Goal: Task Accomplishment & Management: Use online tool/utility

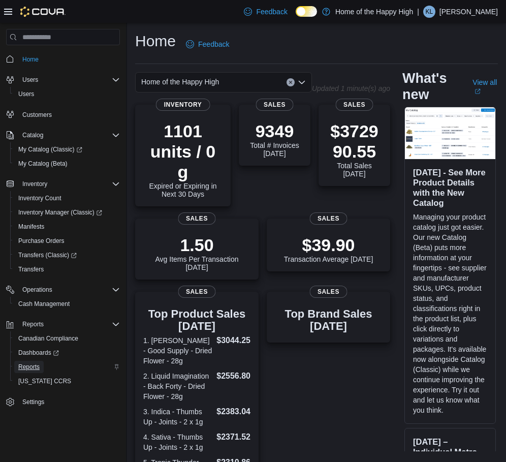
click at [36, 366] on span "Reports" at bounding box center [28, 367] width 21 height 8
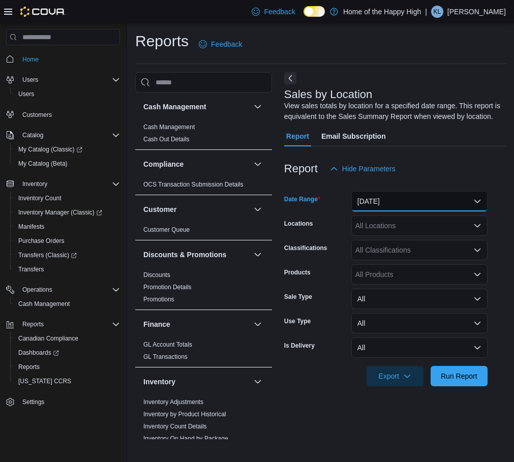
click at [424, 206] on button "[DATE]" at bounding box center [419, 201] width 136 height 20
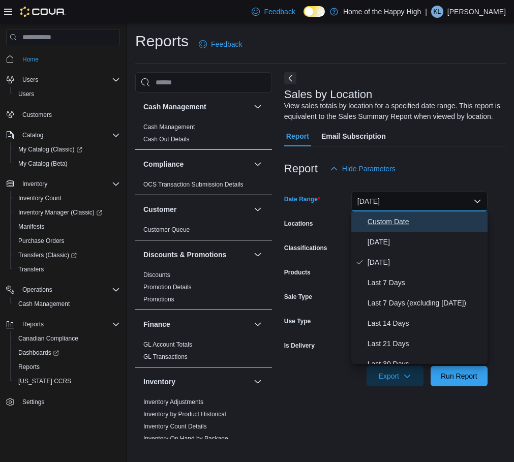
click at [405, 220] on span "Custom Date" at bounding box center [426, 222] width 116 height 12
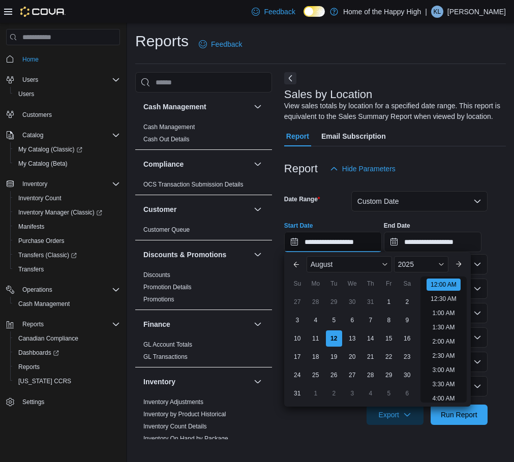
click at [379, 240] on input "**********" at bounding box center [333, 242] width 98 height 20
click at [441, 369] on li "7:00 PM" at bounding box center [443, 368] width 31 height 12
type input "**********"
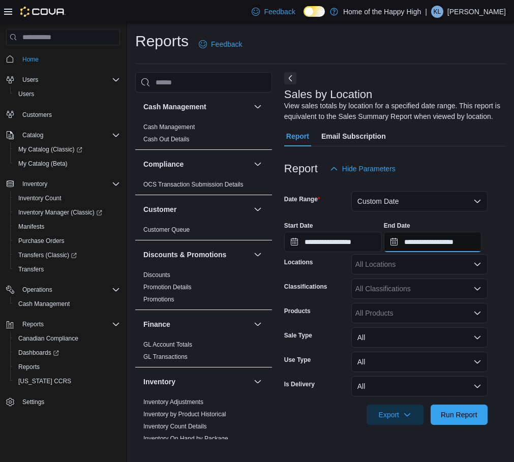
click at [481, 242] on input "**********" at bounding box center [433, 242] width 98 height 20
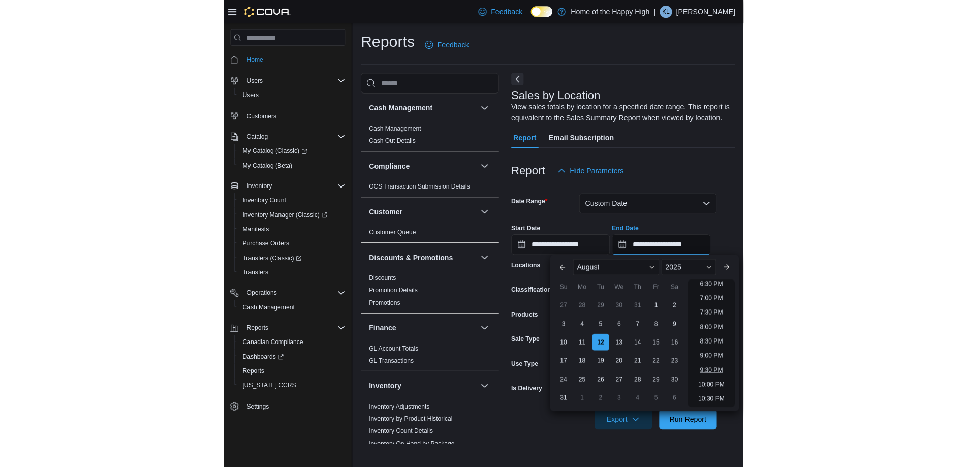
scroll to position [508, 0]
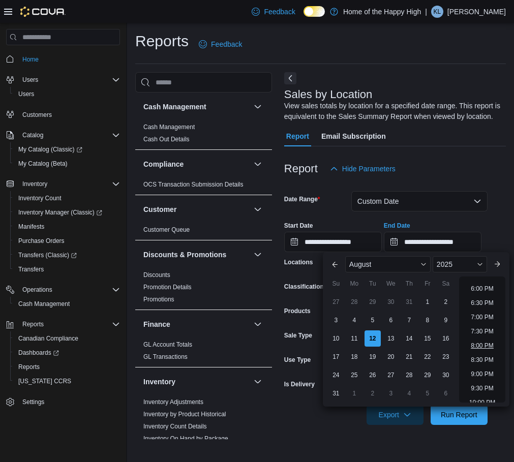
click at [480, 346] on li "8:00 PM" at bounding box center [482, 346] width 31 height 12
type input "**********"
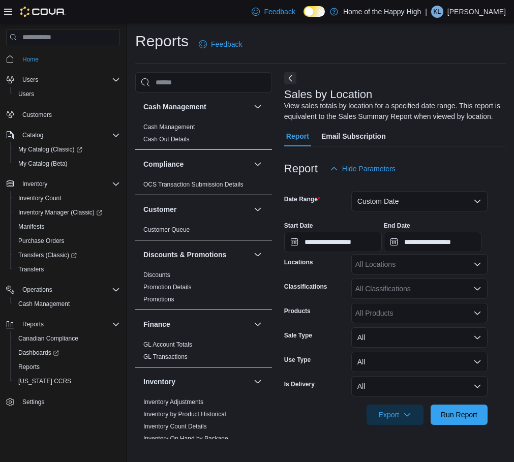
click at [445, 263] on div "All Locations" at bounding box center [419, 264] width 136 height 20
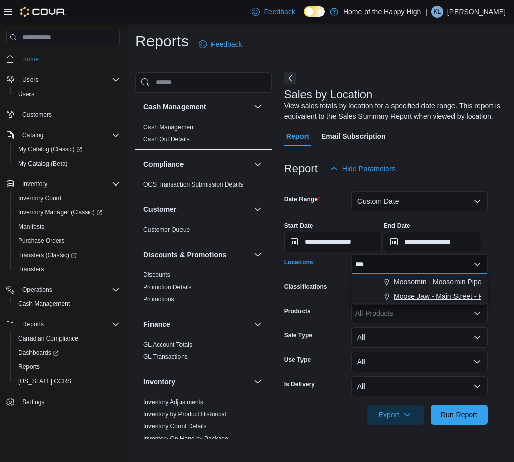
type input "***"
click at [413, 292] on span "Moose Jaw - Main Street - Fire & Flower" at bounding box center [457, 296] width 128 height 10
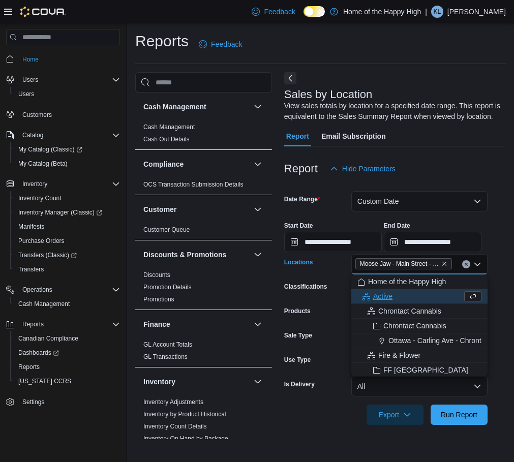
click at [500, 284] on form "**********" at bounding box center [395, 302] width 222 height 246
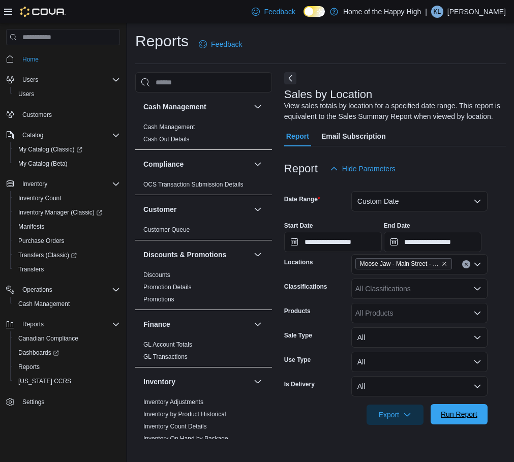
click at [448, 419] on span "Run Report" at bounding box center [459, 414] width 37 height 10
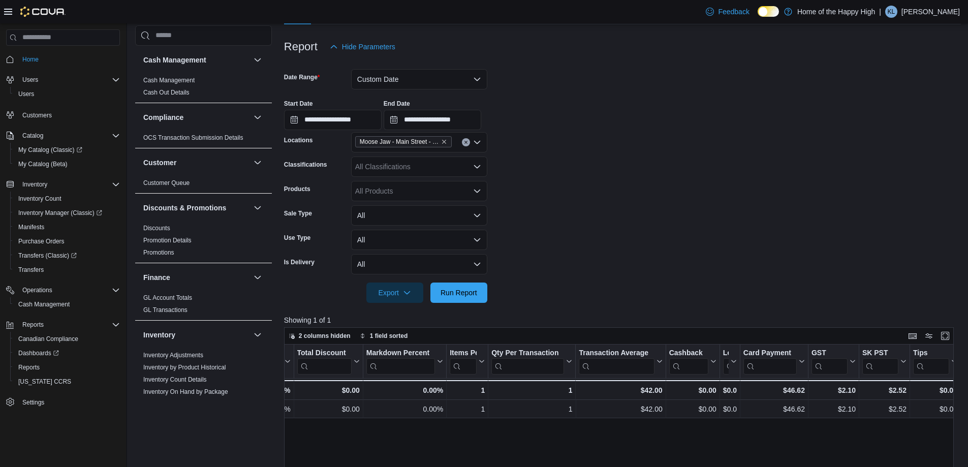
scroll to position [100, 0]
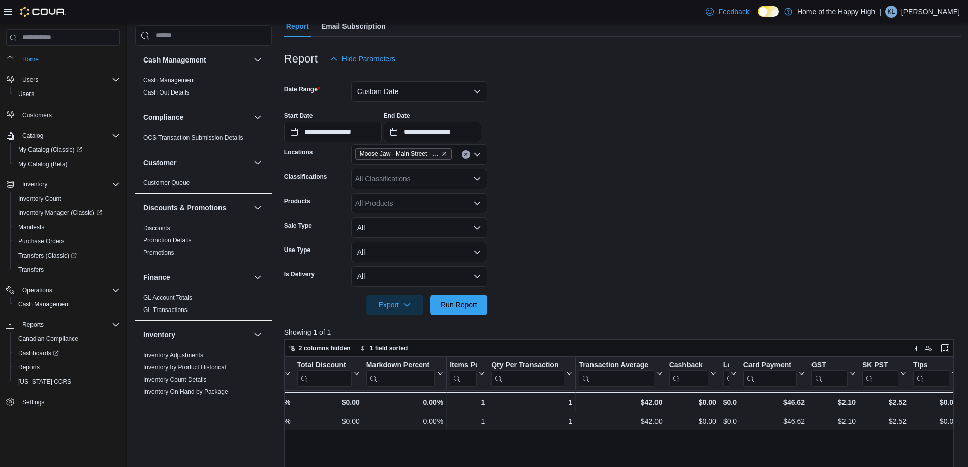
click at [424, 201] on div "All Products" at bounding box center [419, 203] width 136 height 20
type input "*"
click at [426, 177] on div "All Classifications" at bounding box center [419, 179] width 136 height 20
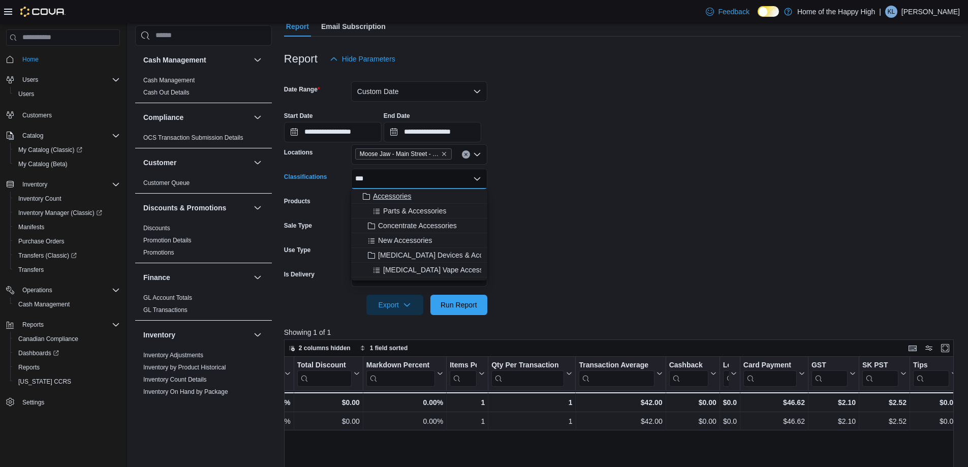
type input "***"
click at [407, 194] on span "Accessories" at bounding box center [392, 196] width 38 height 10
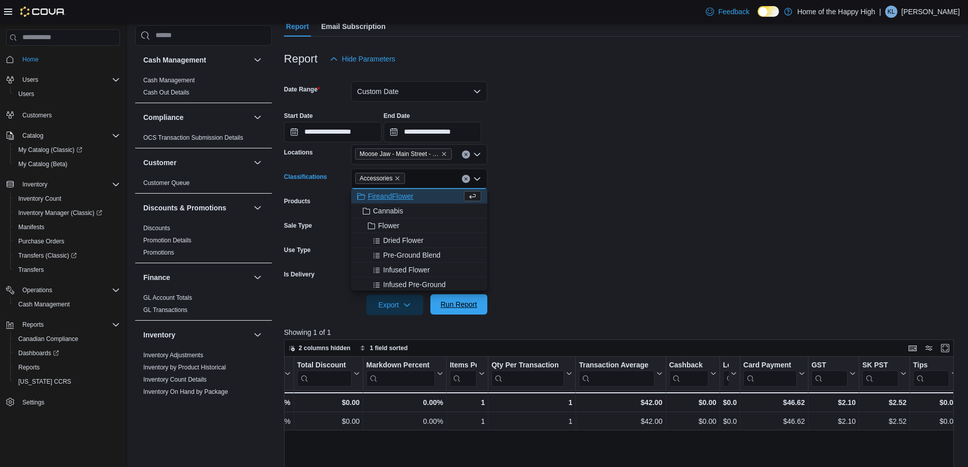
click at [450, 303] on span "Run Report" at bounding box center [459, 304] width 37 height 10
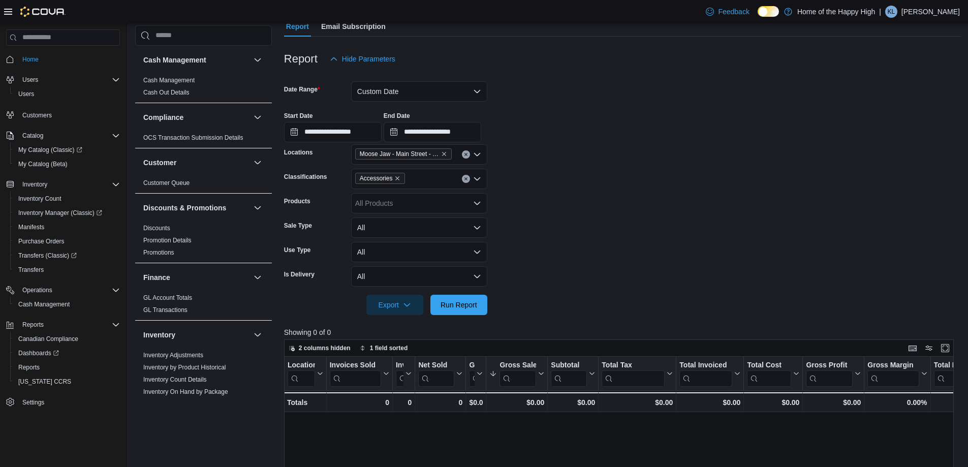
click at [464, 43] on div at bounding box center [622, 43] width 677 height 12
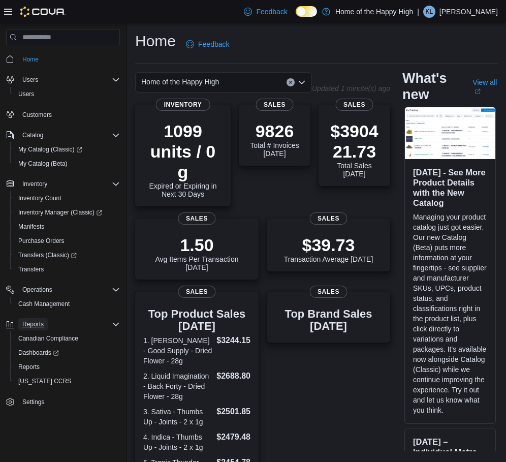
click at [35, 323] on span "Reports" at bounding box center [32, 324] width 21 height 8
click at [27, 368] on span "Reports" at bounding box center [28, 367] width 21 height 8
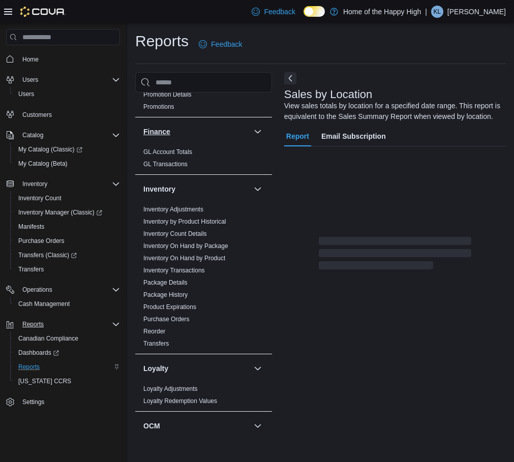
scroll to position [203, 0]
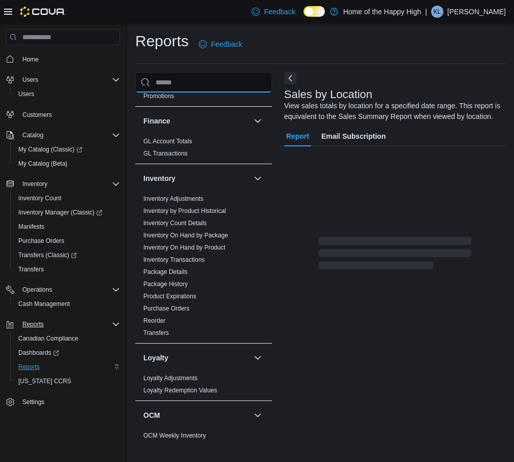
click at [176, 82] on input "search" at bounding box center [203, 82] width 137 height 20
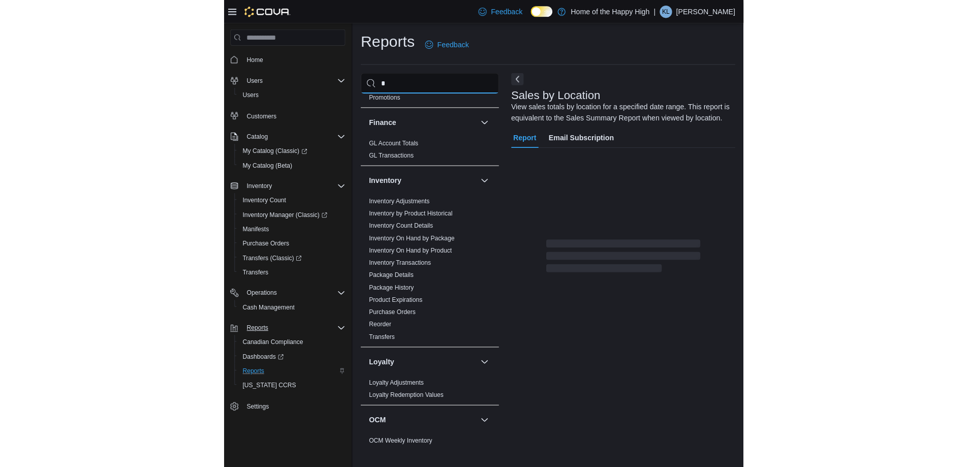
scroll to position [0, 0]
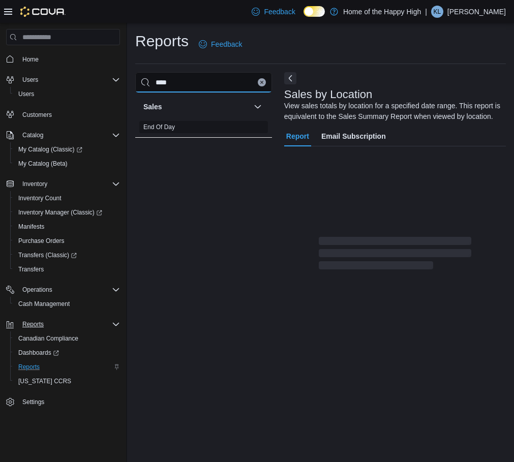
type input "***"
click at [170, 127] on link "End Of Day" at bounding box center [159, 127] width 32 height 7
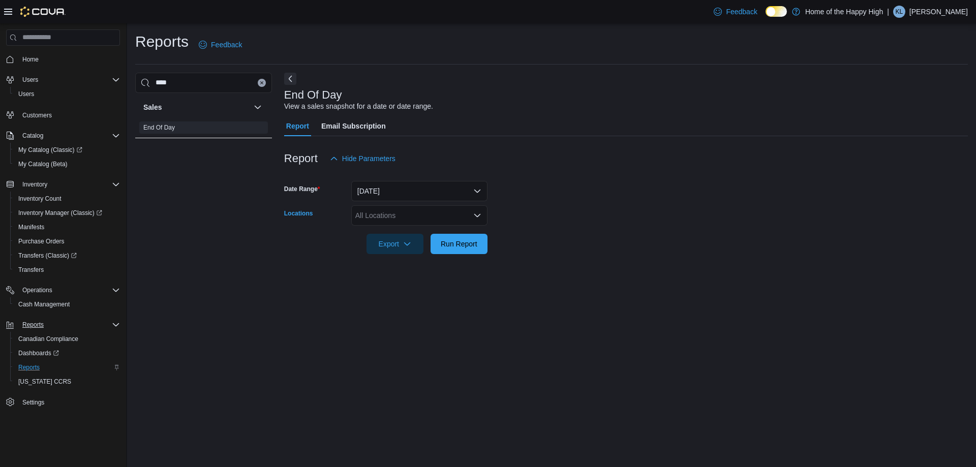
click at [480, 212] on icon "Open list of options" at bounding box center [477, 215] width 8 height 8
type input "***"
click at [480, 242] on button "Moose Jaw - Main Street - Fire & Flower" at bounding box center [419, 247] width 136 height 15
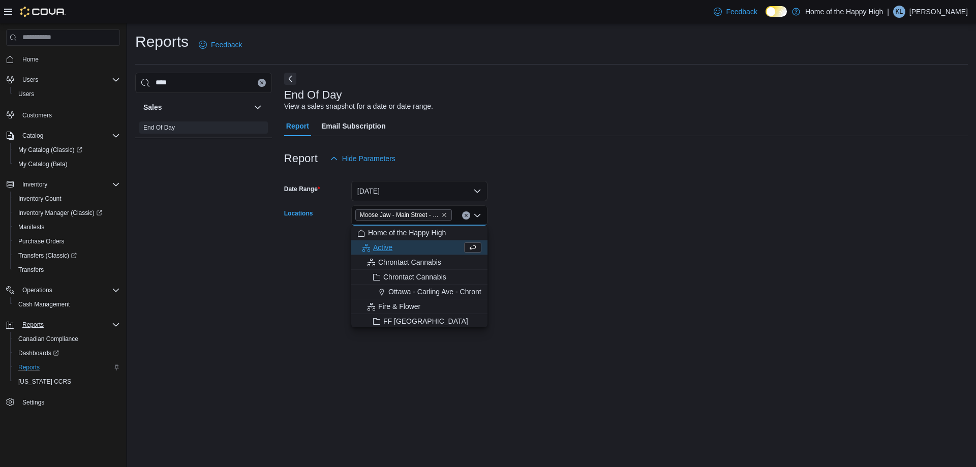
click at [505, 242] on form "Date Range Today Locations Moose Jaw - Main Street - Fire & Flower Combo box. S…" at bounding box center [626, 211] width 684 height 85
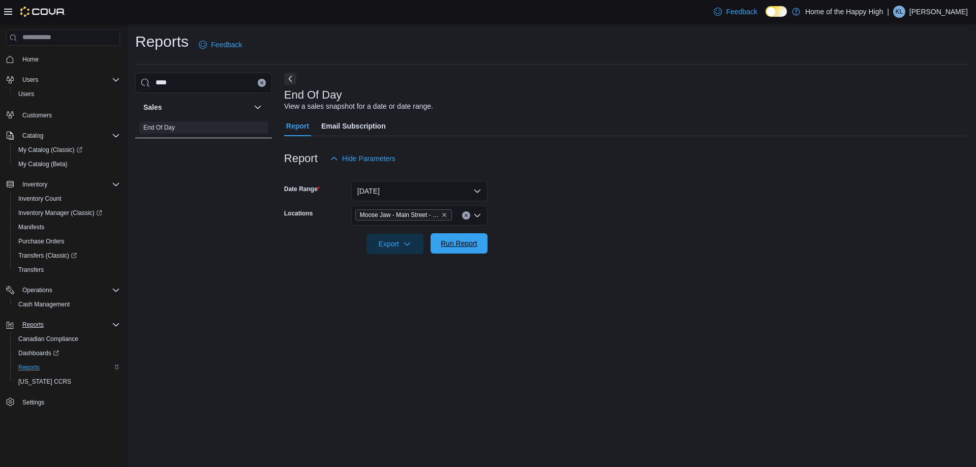
click at [484, 243] on button "Run Report" at bounding box center [459, 243] width 57 height 20
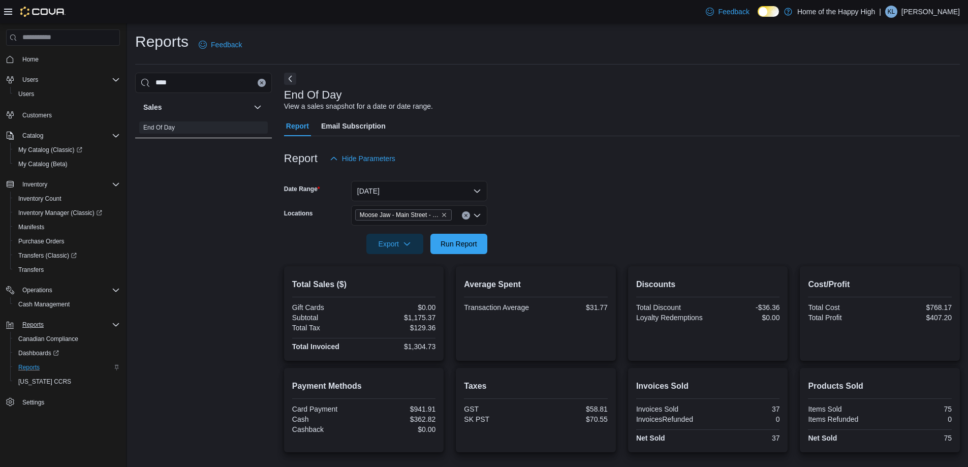
scroll to position [51, 0]
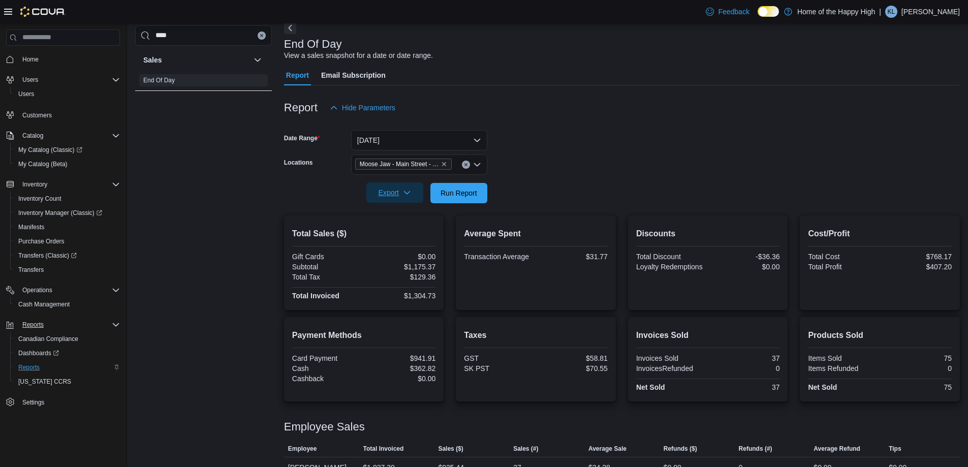
click at [406, 197] on span "Export" at bounding box center [395, 192] width 45 height 20
click at [408, 229] on button "Export to Pdf" at bounding box center [397, 234] width 58 height 20
click at [23, 364] on span "Reports" at bounding box center [28, 367] width 21 height 8
click at [27, 370] on span "Reports" at bounding box center [28, 367] width 21 height 8
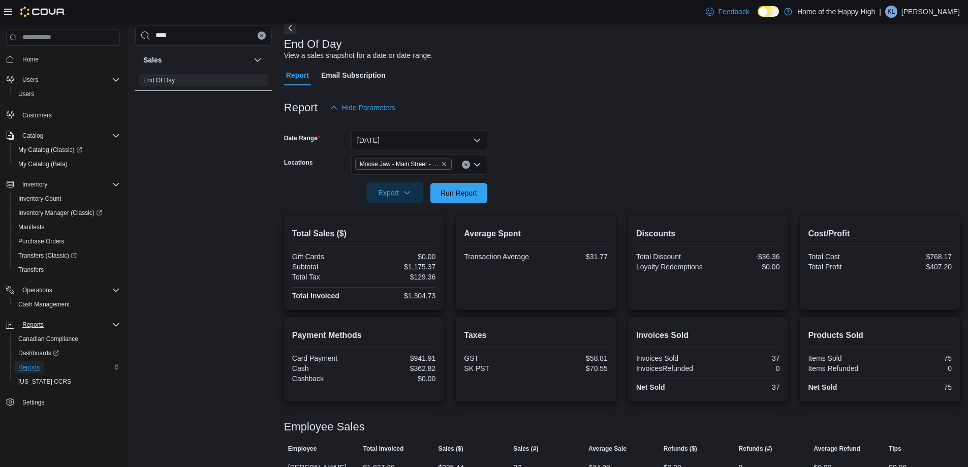
click at [27, 370] on span "Reports" at bounding box center [28, 367] width 21 height 8
click at [261, 36] on icon "Clear input" at bounding box center [262, 36] width 4 height 4
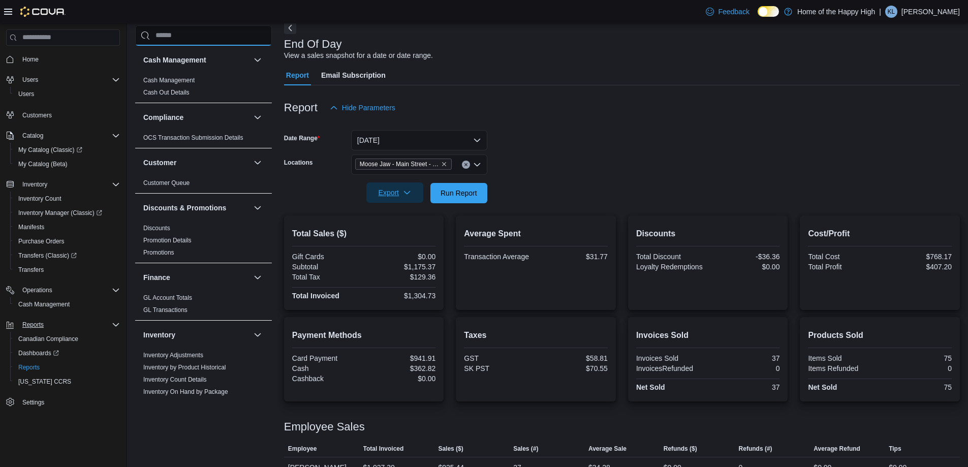
click at [240, 36] on input "search" at bounding box center [203, 35] width 137 height 20
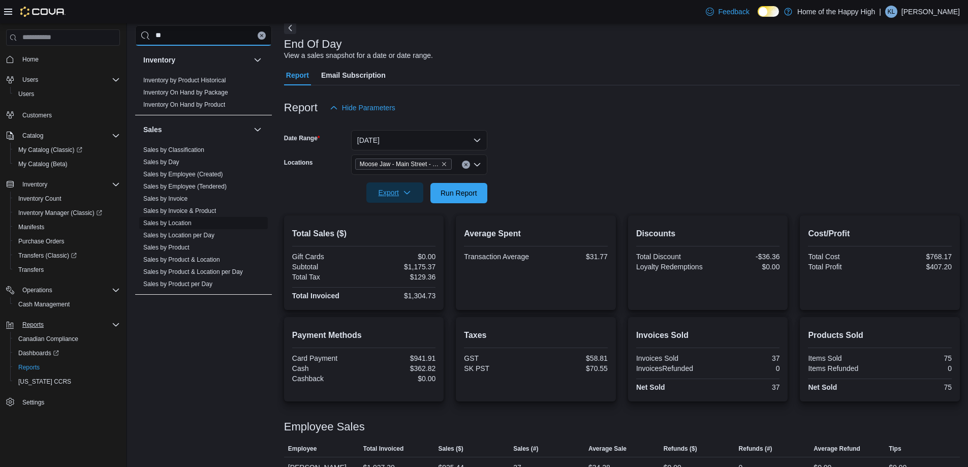
type input "**"
click at [183, 223] on link "Sales by Location" at bounding box center [167, 223] width 48 height 7
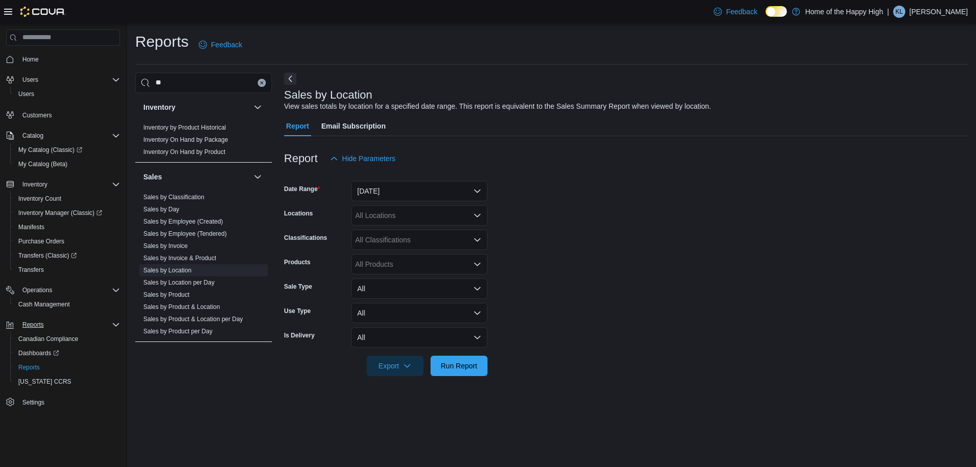
click at [474, 215] on icon "Open list of options" at bounding box center [477, 215] width 6 height 3
type input "***"
click at [458, 248] on span "Moose Jaw - Main Street - Fire & Flower" at bounding box center [457, 247] width 128 height 10
click at [513, 243] on form "Date Range Yesterday Locations Moose Jaw - Main Street - Fire & Flower Classifi…" at bounding box center [626, 272] width 684 height 207
click at [467, 362] on span "Run Report" at bounding box center [459, 365] width 37 height 10
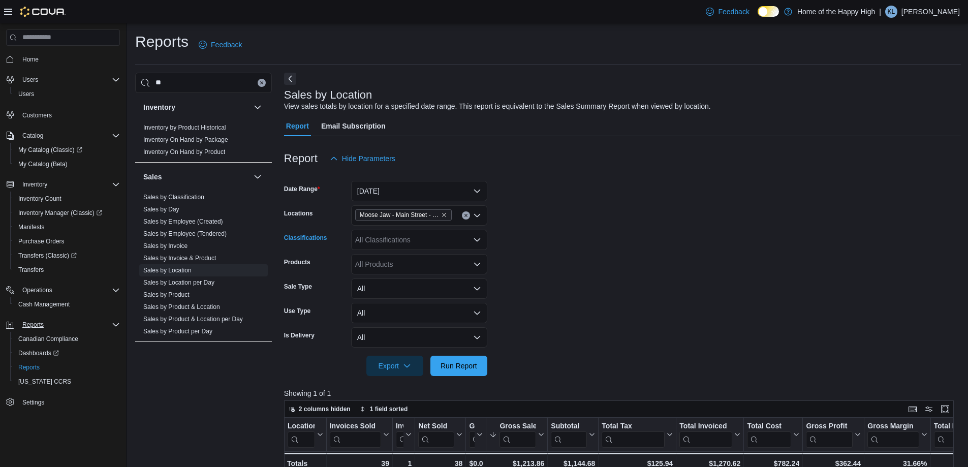
click at [477, 239] on icon "Open list of options" at bounding box center [477, 240] width 8 height 8
click at [513, 257] on form "Date Range Yesterday Locations Moose Jaw - Main Street - Fire & Flower Classifi…" at bounding box center [622, 272] width 677 height 207
click at [33, 370] on span "Reports" at bounding box center [28, 367] width 21 height 8
click at [35, 323] on span "Reports" at bounding box center [32, 325] width 21 height 8
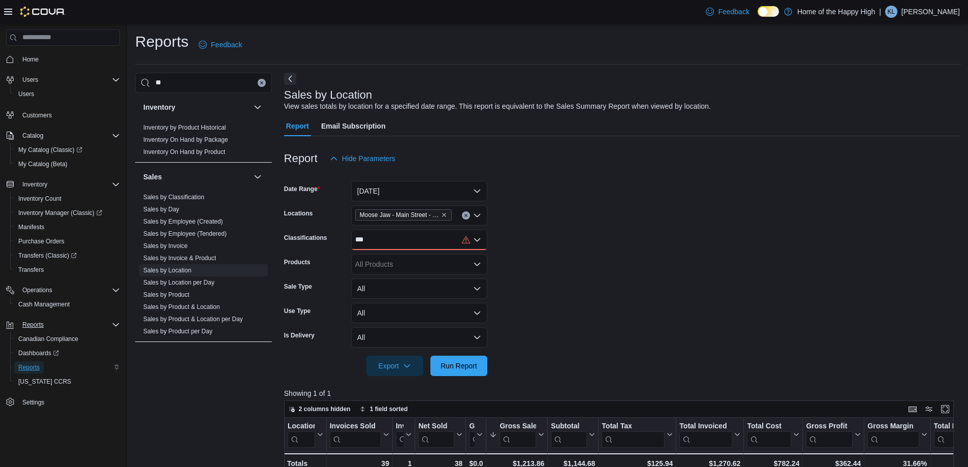
click at [36, 363] on span "Reports" at bounding box center [28, 367] width 21 height 8
click at [29, 364] on span "Reports" at bounding box center [28, 367] width 21 height 8
click at [479, 239] on icon "Open list of options" at bounding box center [477, 239] width 6 height 3
click at [502, 239] on form "Date Range Yesterday Locations Moose Jaw - Main Street - Fire & Flower Classifi…" at bounding box center [622, 272] width 677 height 207
click at [437, 244] on div "***" at bounding box center [419, 240] width 136 height 20
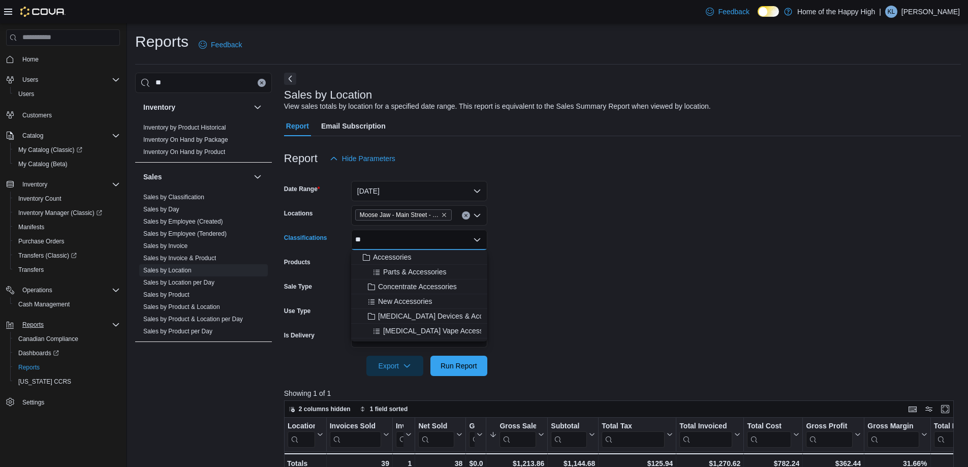
type input "*"
click at [504, 214] on form "Date Range Yesterday Locations Moose Jaw - Main Street - Fire & Flower Classifi…" at bounding box center [622, 272] width 677 height 207
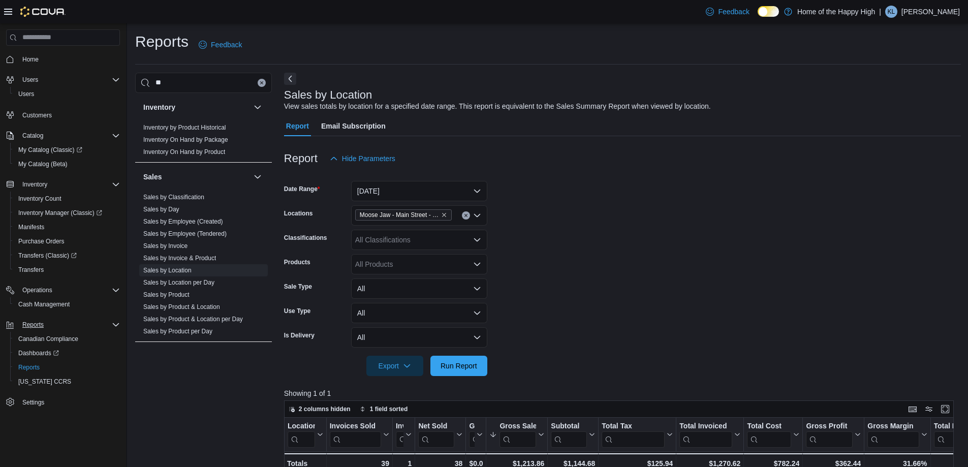
click at [513, 217] on form "Date Range Yesterday Locations Moose Jaw - Main Street - Fire & Flower Classifi…" at bounding box center [622, 272] width 677 height 207
